Goal: Entertainment & Leisure: Consume media (video, audio)

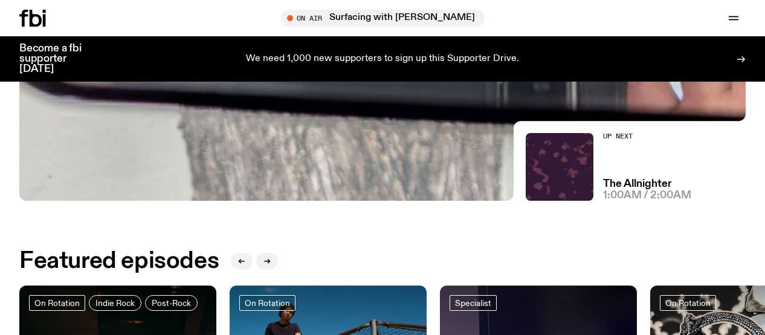
scroll to position [181, 0]
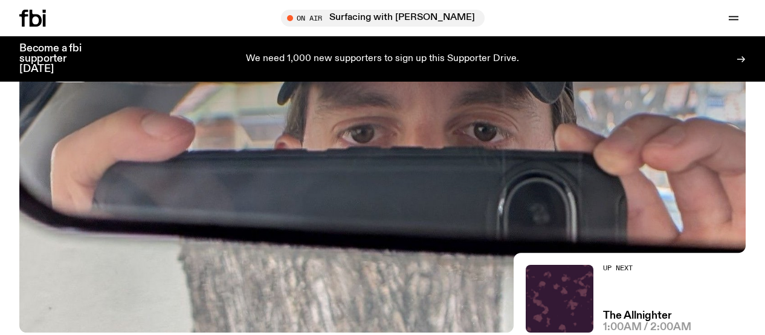
click at [329, 149] on div at bounding box center [382, 60] width 727 height 273
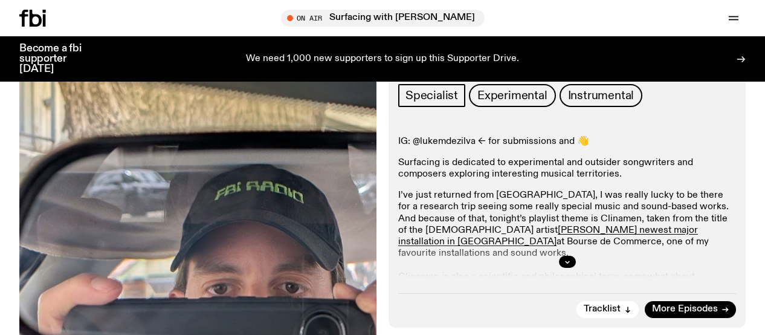
scroll to position [213, 0]
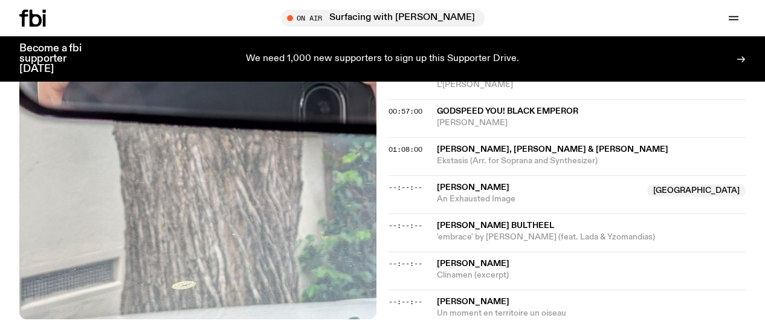
scroll to position [721, 0]
